Goal: Find specific fact

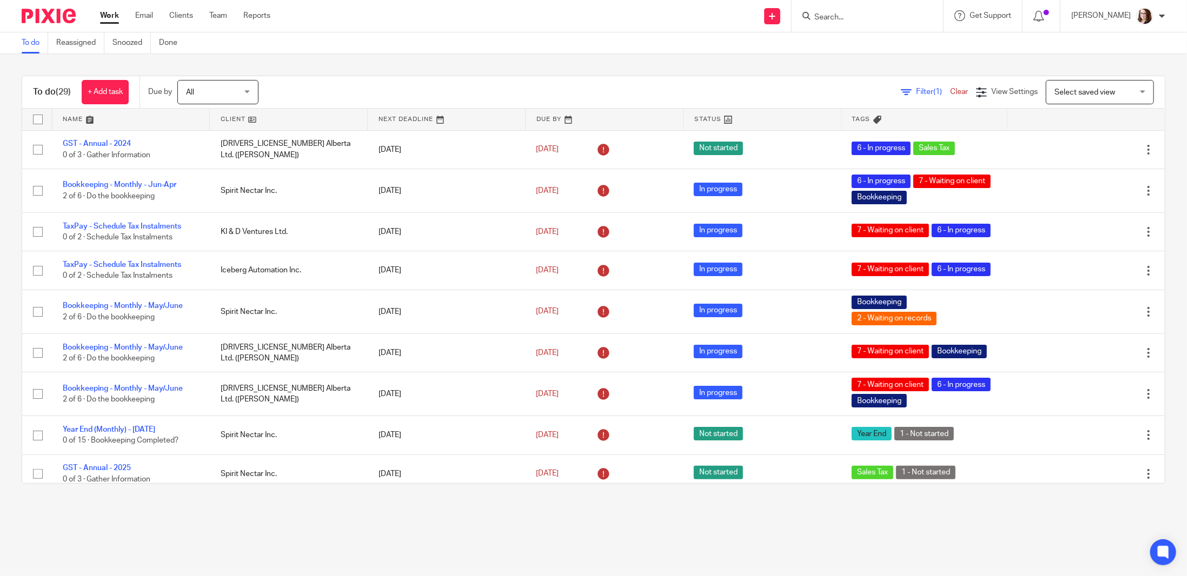
click at [841, 15] on input "Search" at bounding box center [861, 18] width 97 height 10
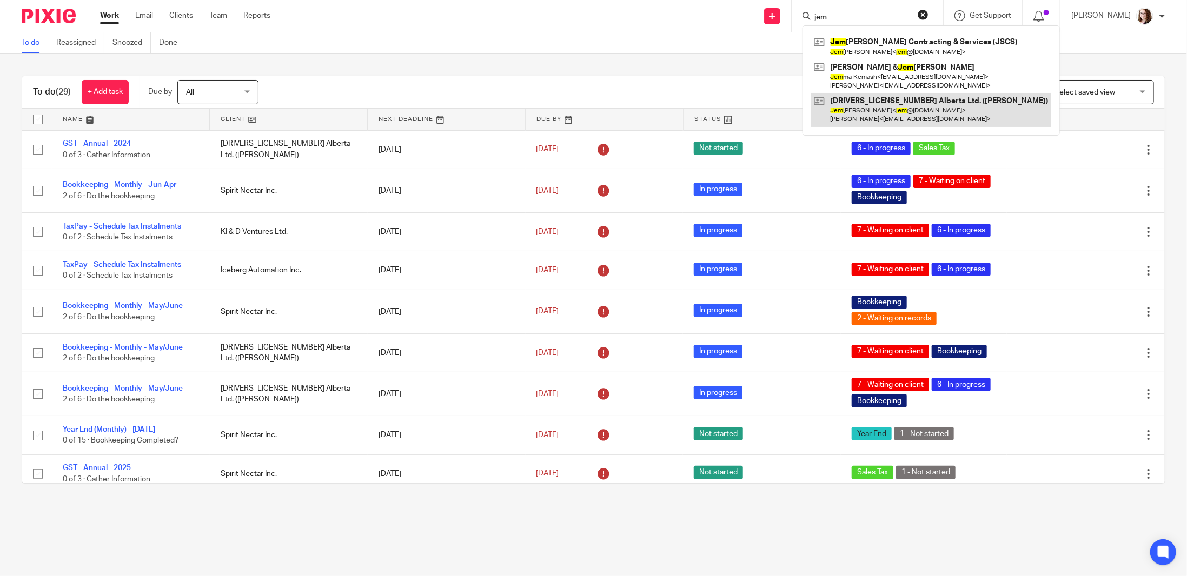
type input "jem"
click at [867, 101] on link at bounding box center [931, 110] width 240 height 34
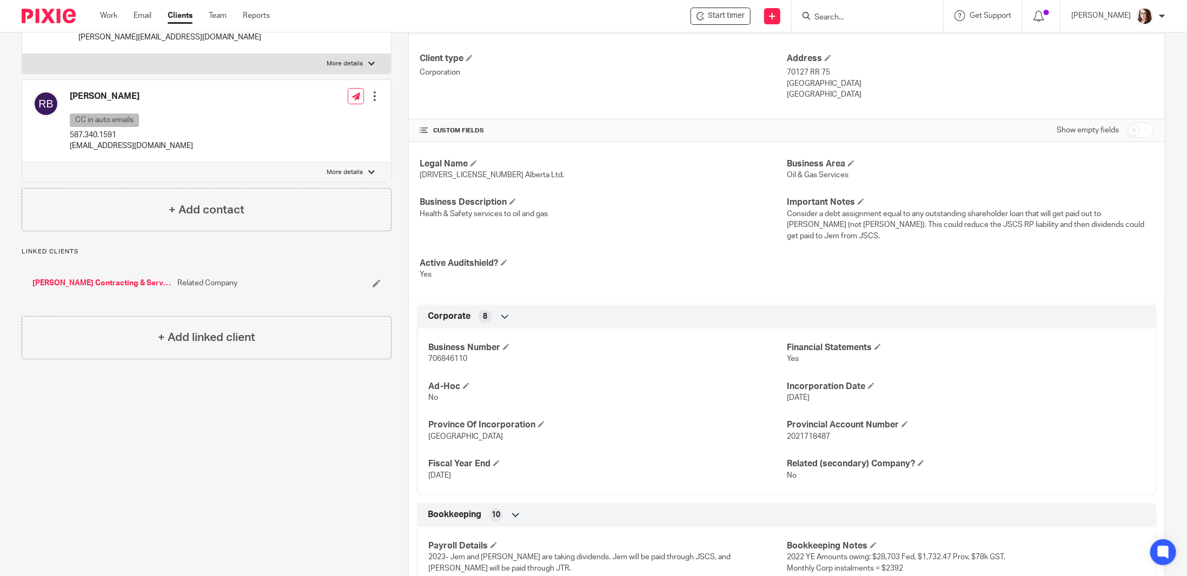
scroll to position [162, 0]
drag, startPoint x: 468, startPoint y: 343, endPoint x: 421, endPoint y: 344, distance: 47.6
click at [421, 344] on div "Business Number 706846110 Financial Statements Yes Ad-Hoc No Incorporation Date…" at bounding box center [787, 406] width 740 height 175
copy span "706846110"
